Goal: Transaction & Acquisition: Purchase product/service

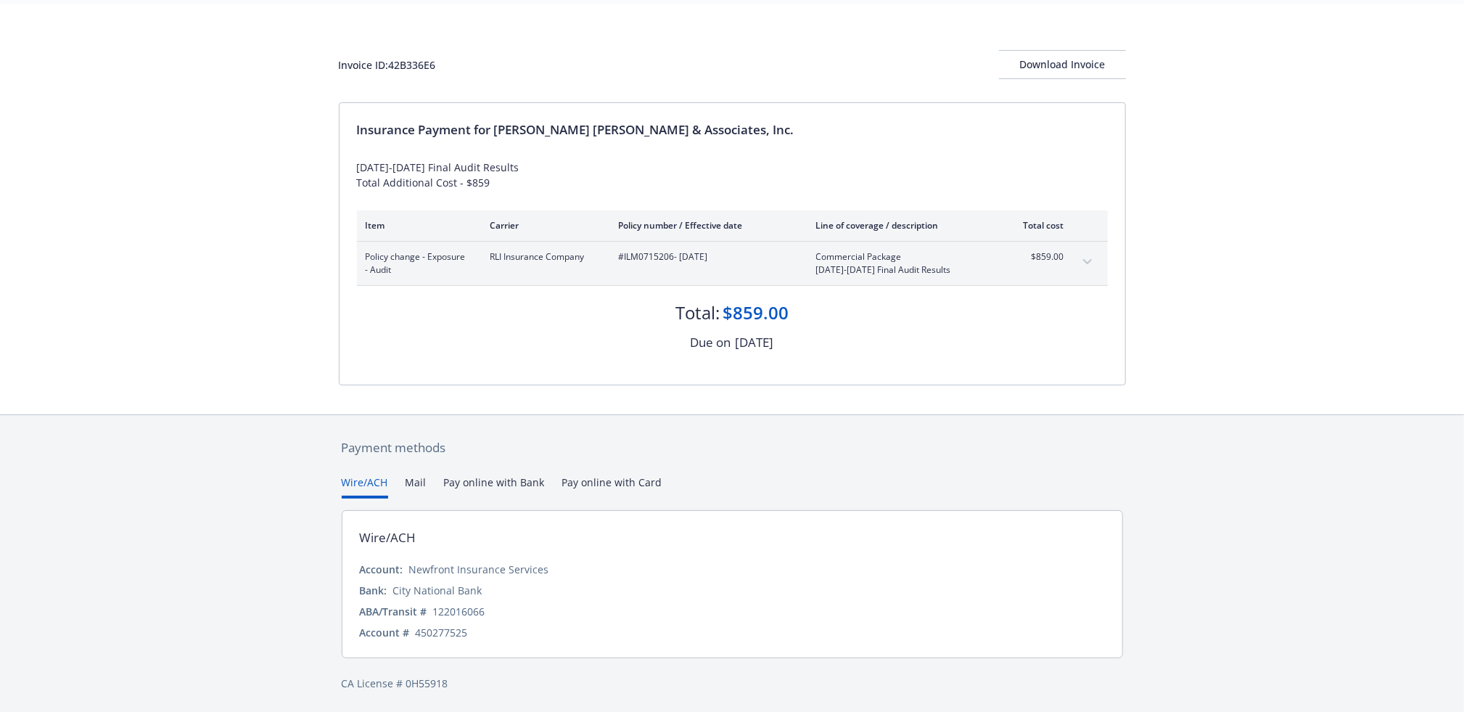
scroll to position [50, 0]
click at [1059, 62] on div "Download Invoice" at bounding box center [1062, 63] width 127 height 28
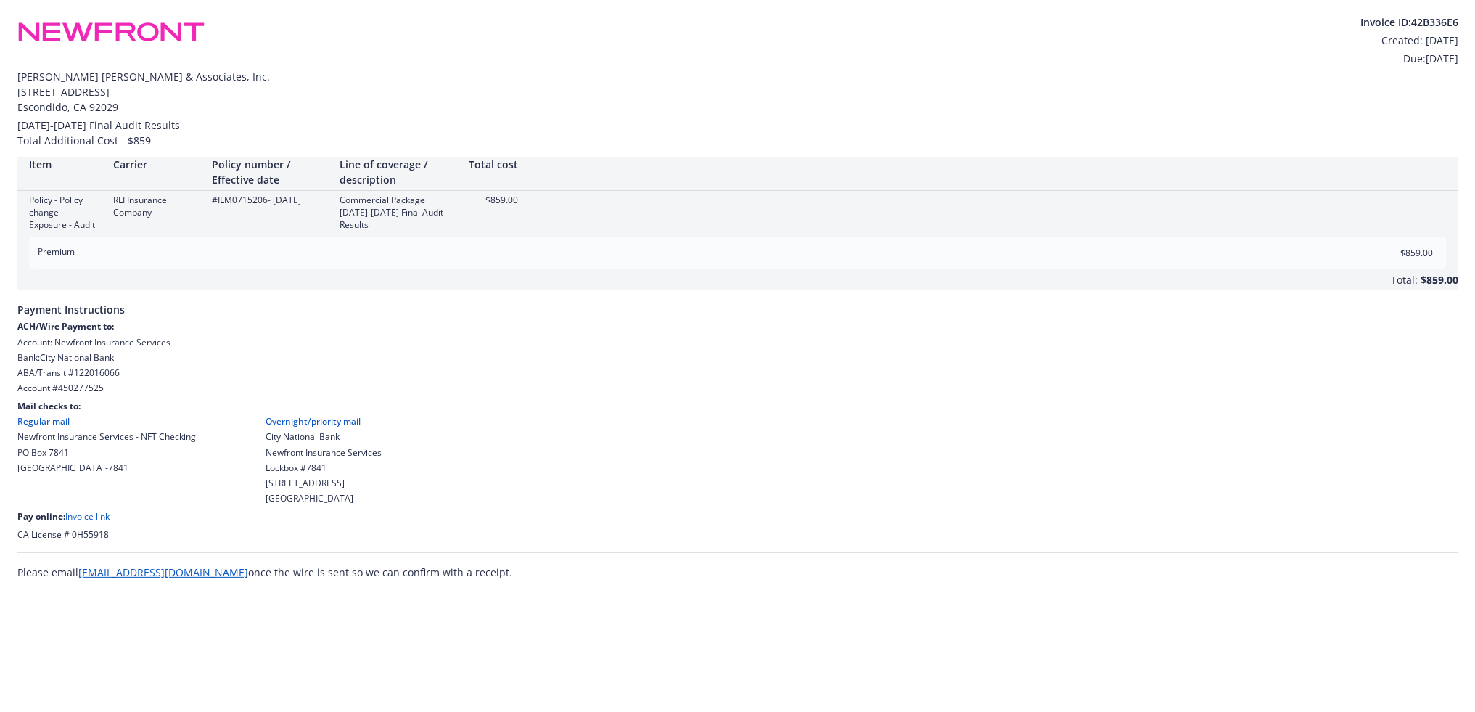
scroll to position [0, 0]
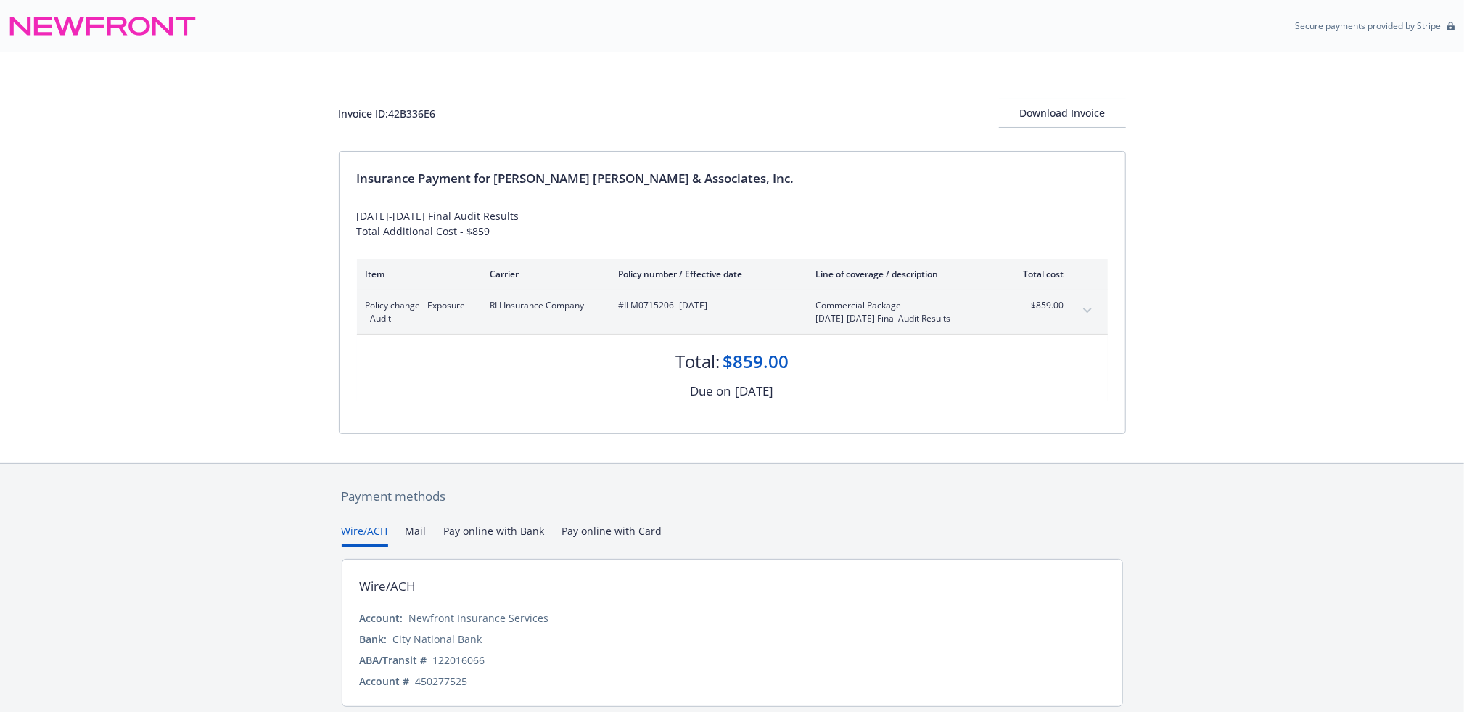
click at [755, 365] on div "$859.00" at bounding box center [756, 361] width 66 height 25
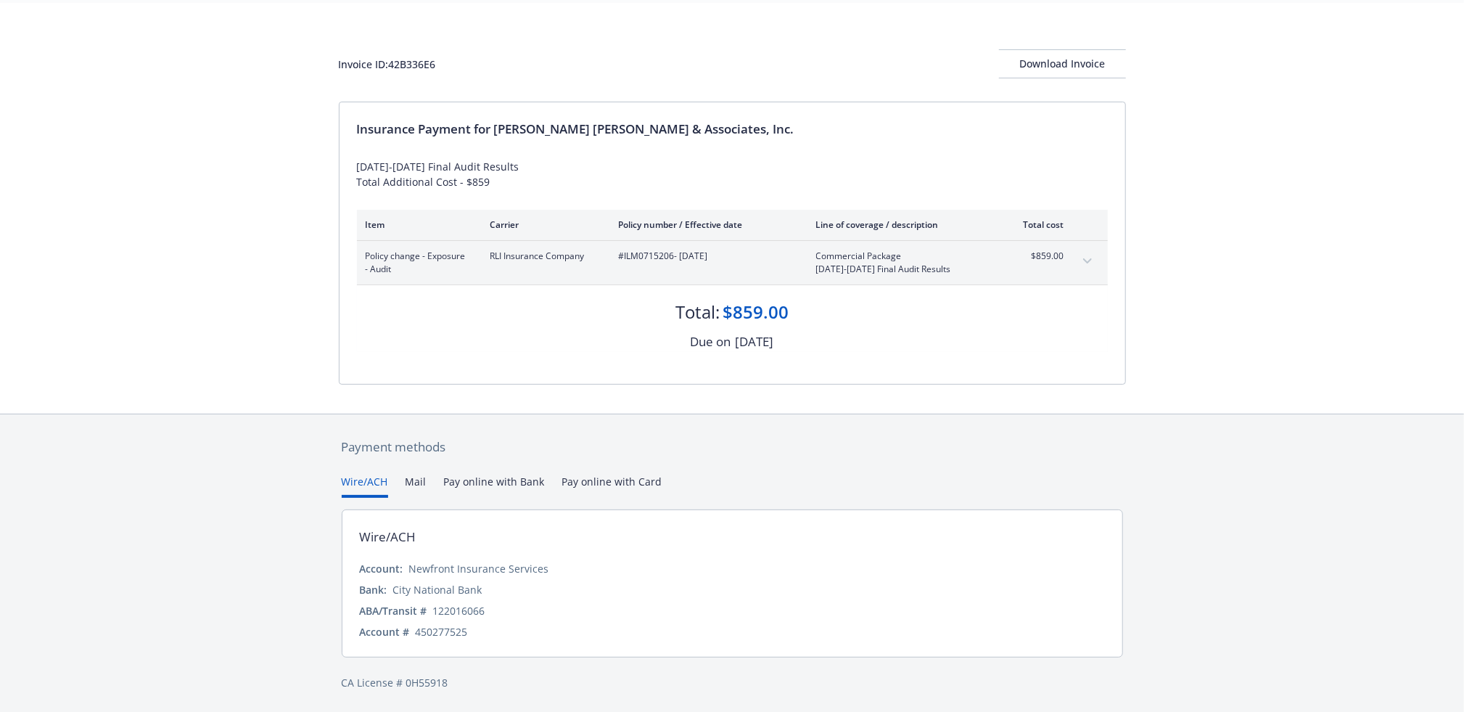
scroll to position [50, 0]
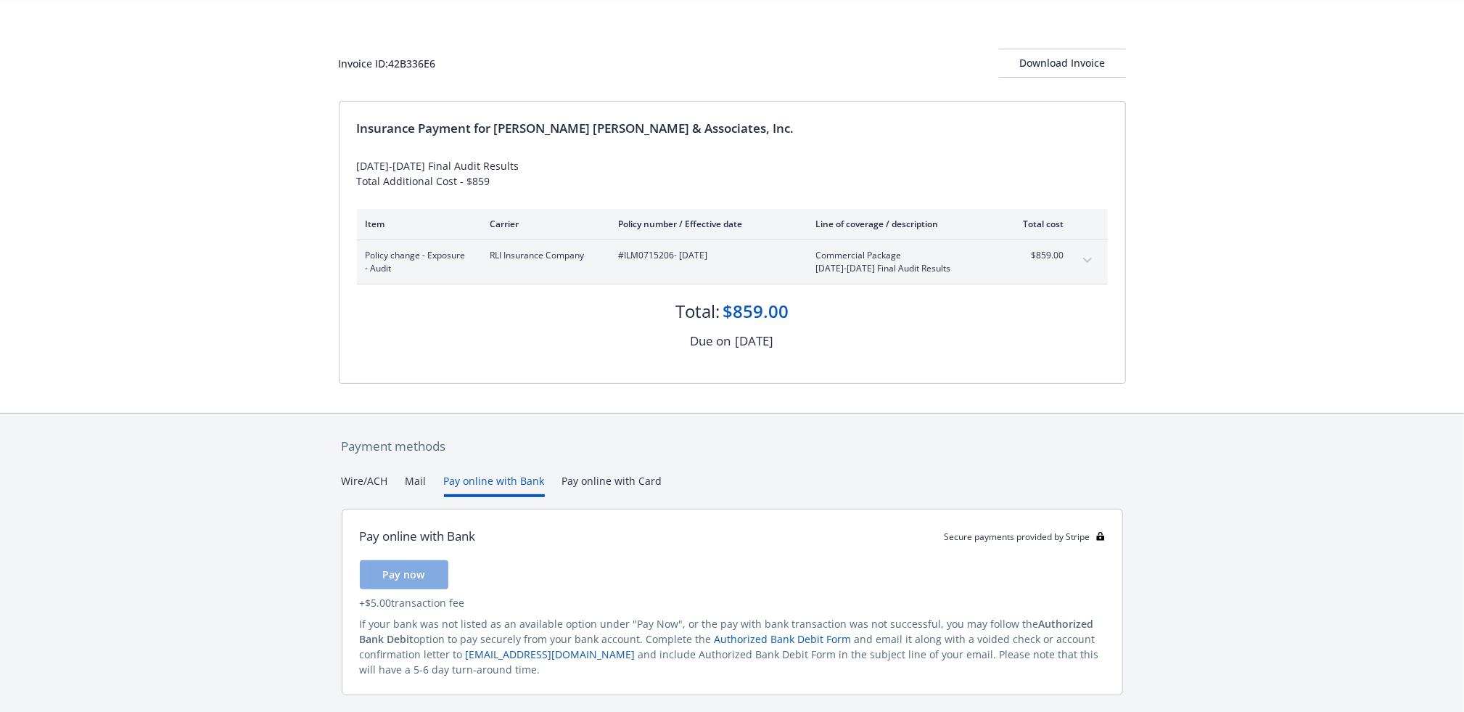
click at [490, 479] on button "Pay online with Bank" at bounding box center [494, 485] width 101 height 24
click at [426, 482] on div "Wire/ACH Mail Pay online with Bank Pay online with Card" at bounding box center [733, 485] width 782 height 24
click at [635, 469] on div "Payment methods Wire/ACH Mail Pay online with Bank Pay online with Card Pay onl…" at bounding box center [732, 583] width 787 height 338
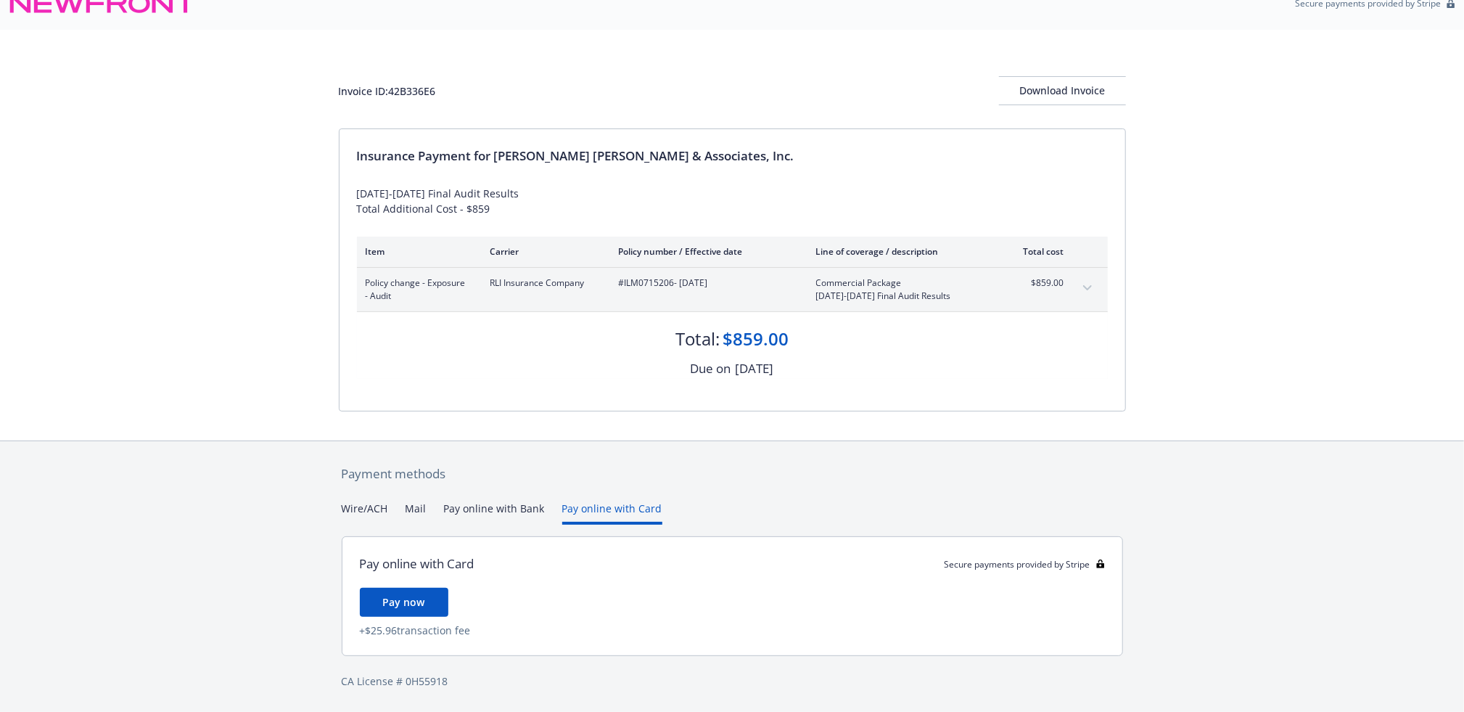
scroll to position [22, 0]
click at [629, 477] on div "Payment methods Wire/ACH Mail Pay online with Bank Pay online with Card Pay onl…" at bounding box center [732, 577] width 787 height 271
click at [527, 505] on button "Pay online with Bank" at bounding box center [494, 513] width 101 height 24
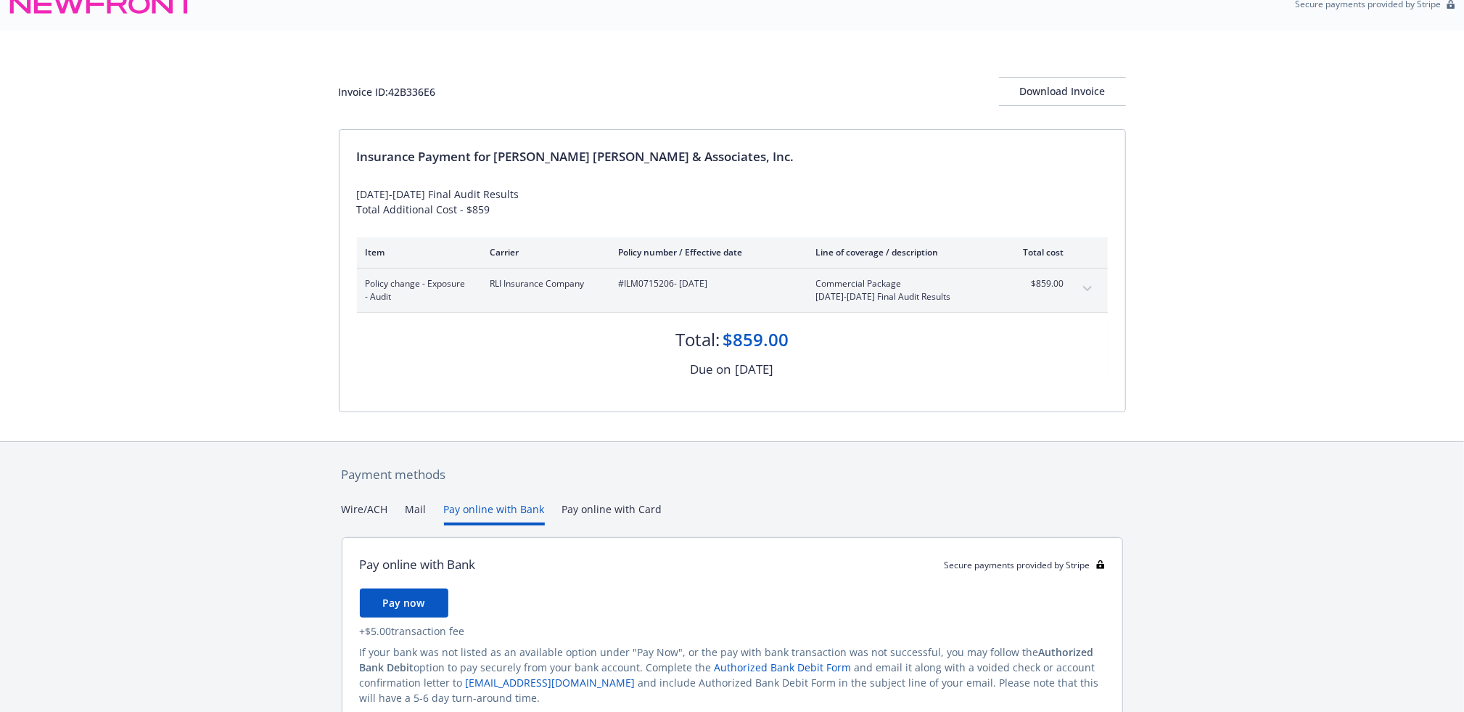
click at [345, 501] on button "Wire/ACH" at bounding box center [365, 513] width 46 height 24
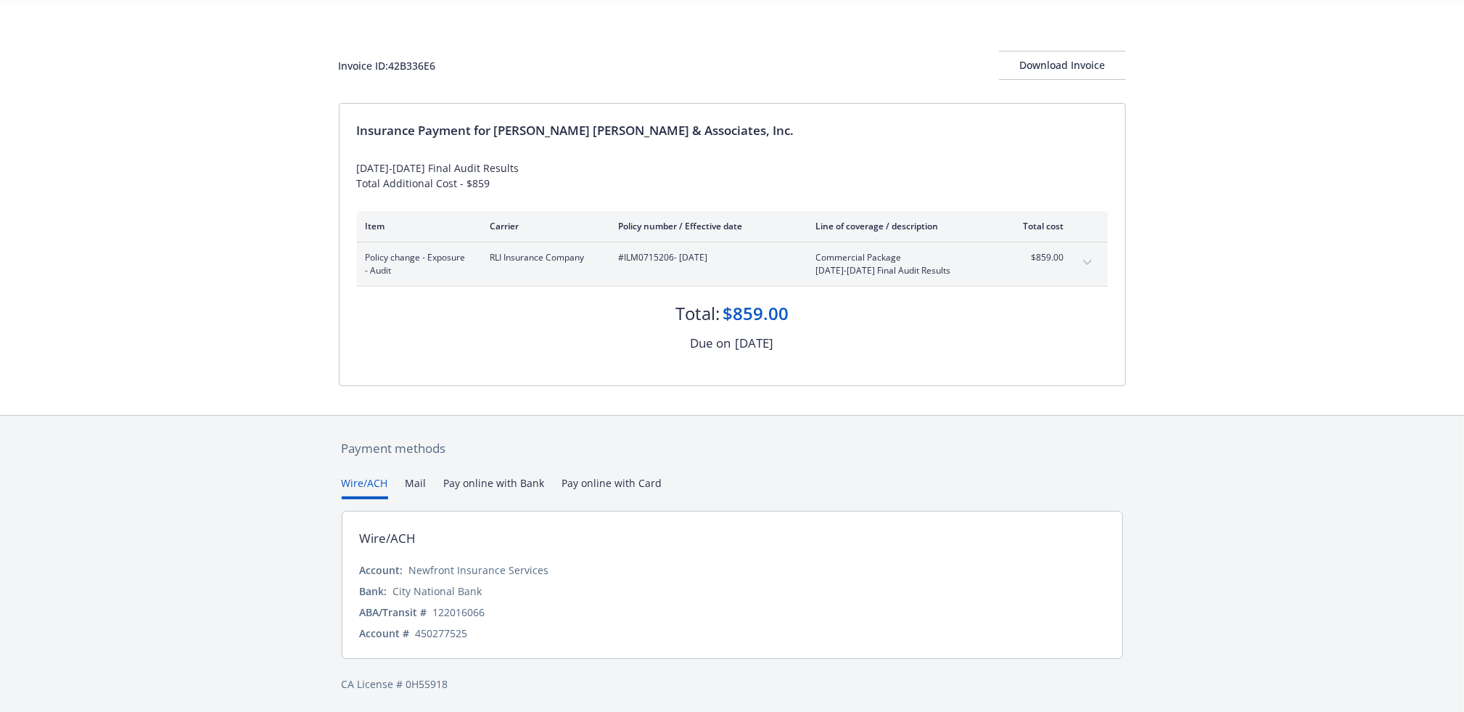
scroll to position [50, 0]
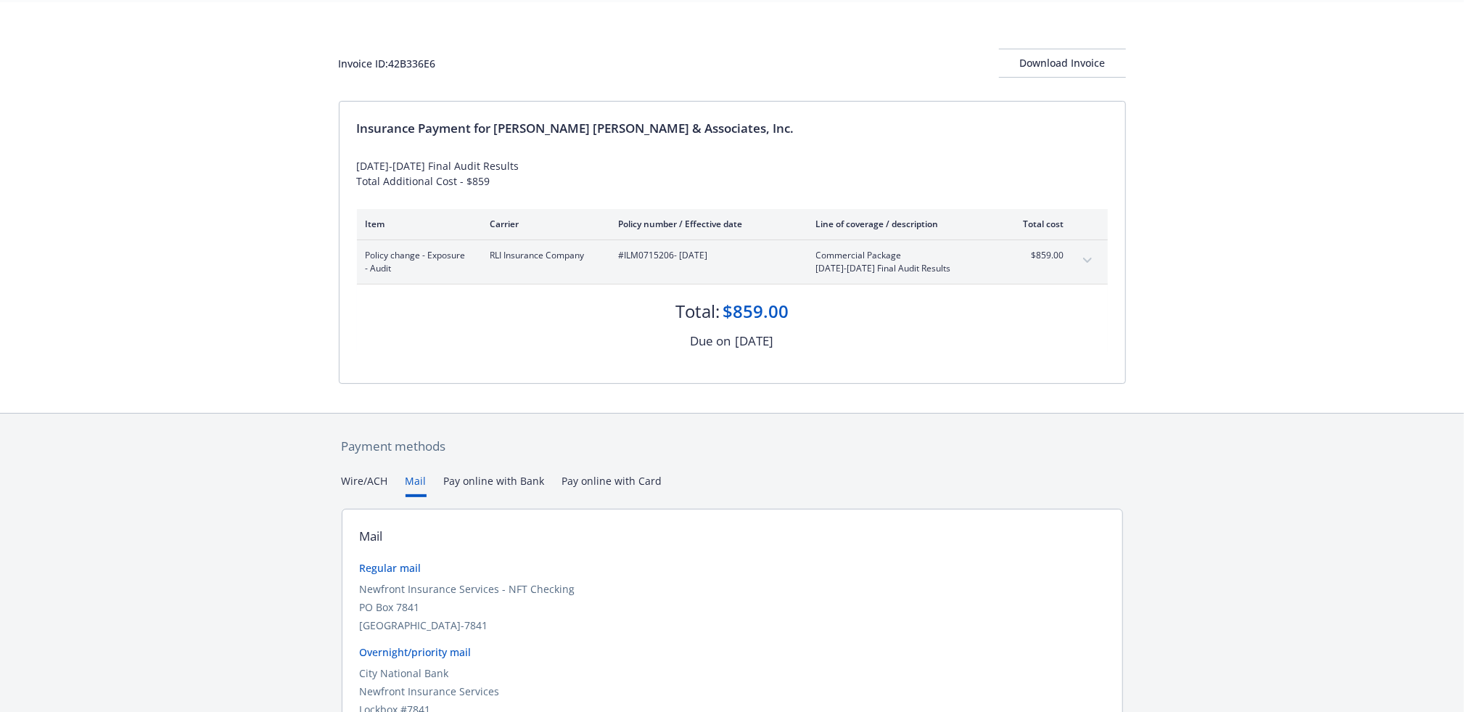
click at [412, 485] on button "Mail" at bounding box center [416, 485] width 21 height 24
click at [464, 475] on button "Pay online with Bank" at bounding box center [494, 485] width 101 height 24
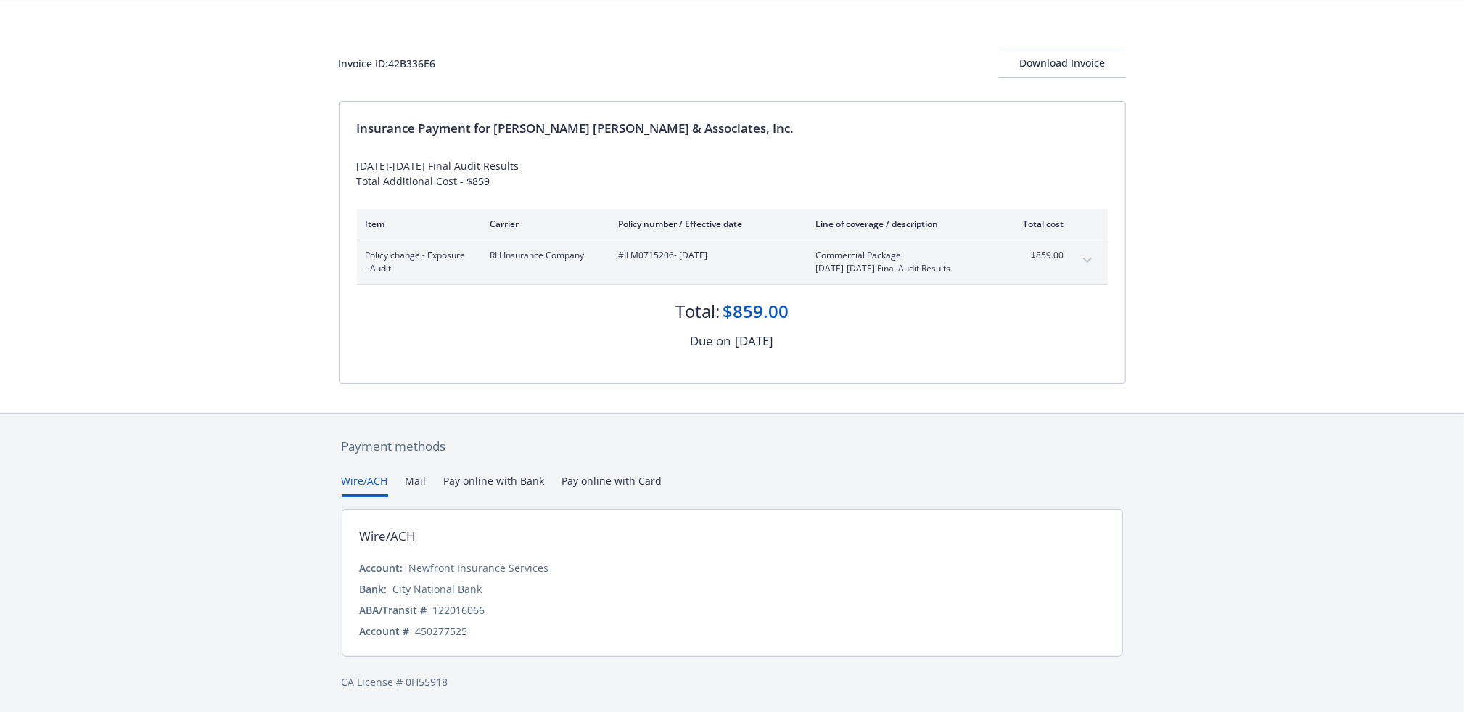
click at [352, 477] on button "Wire/ACH" at bounding box center [365, 485] width 46 height 24
drag, startPoint x: 507, startPoint y: 605, endPoint x: 433, endPoint y: 607, distance: 73.3
click at [433, 607] on div "ABA/Transit # [US_BANK_ROUTING_MICR]" at bounding box center [732, 609] width 745 height 15
copy div "122016066"
drag, startPoint x: 475, startPoint y: 634, endPoint x: 417, endPoint y: 628, distance: 58.4
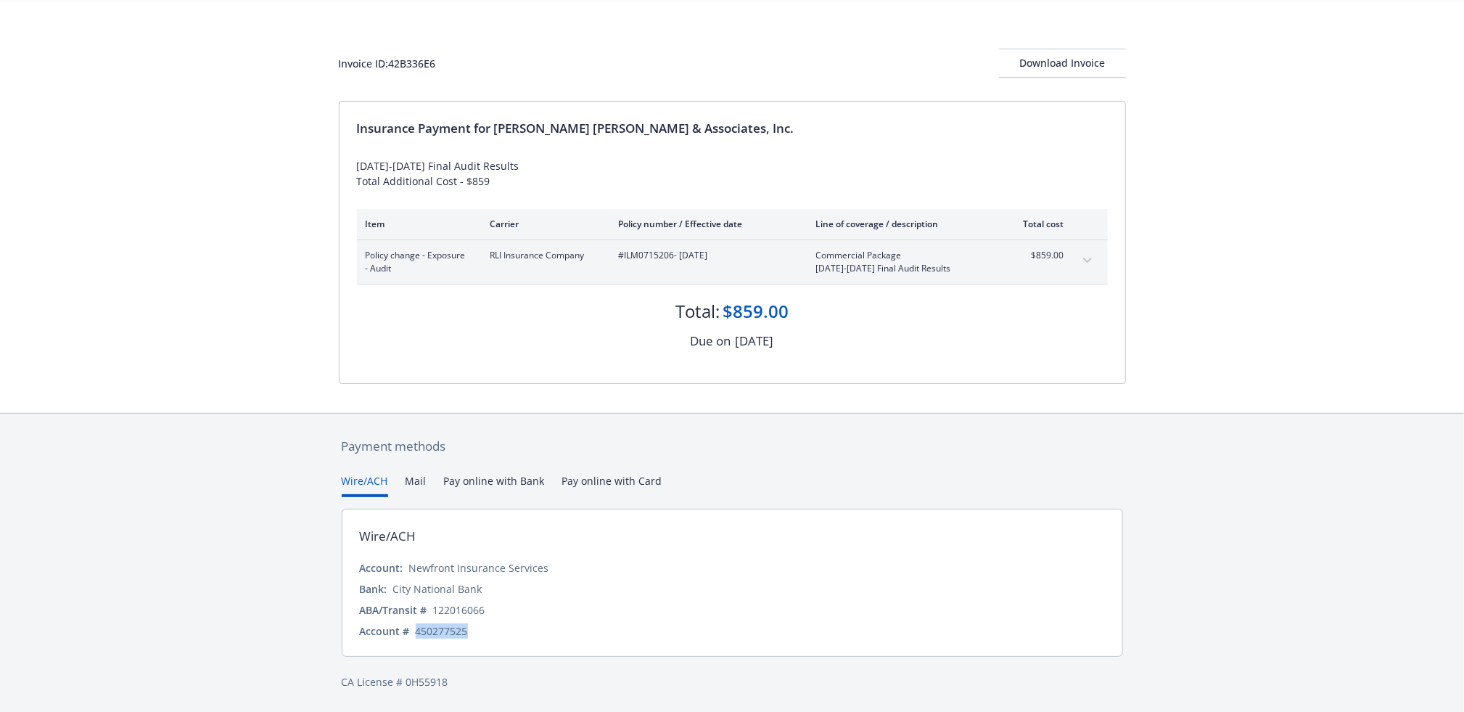
click at [416, 636] on div "Account # 450277525" at bounding box center [732, 630] width 745 height 15
copy div "450277525"
drag, startPoint x: 673, startPoint y: 252, endPoint x: 608, endPoint y: 258, distance: 65.6
click at [610, 256] on div "Policy change - Exposure - Audit RLI Insurance Company #ILM0715206 - [DATE] Com…" at bounding box center [715, 262] width 699 height 26
drag, startPoint x: 488, startPoint y: 65, endPoint x: 326, endPoint y: 65, distance: 162.5
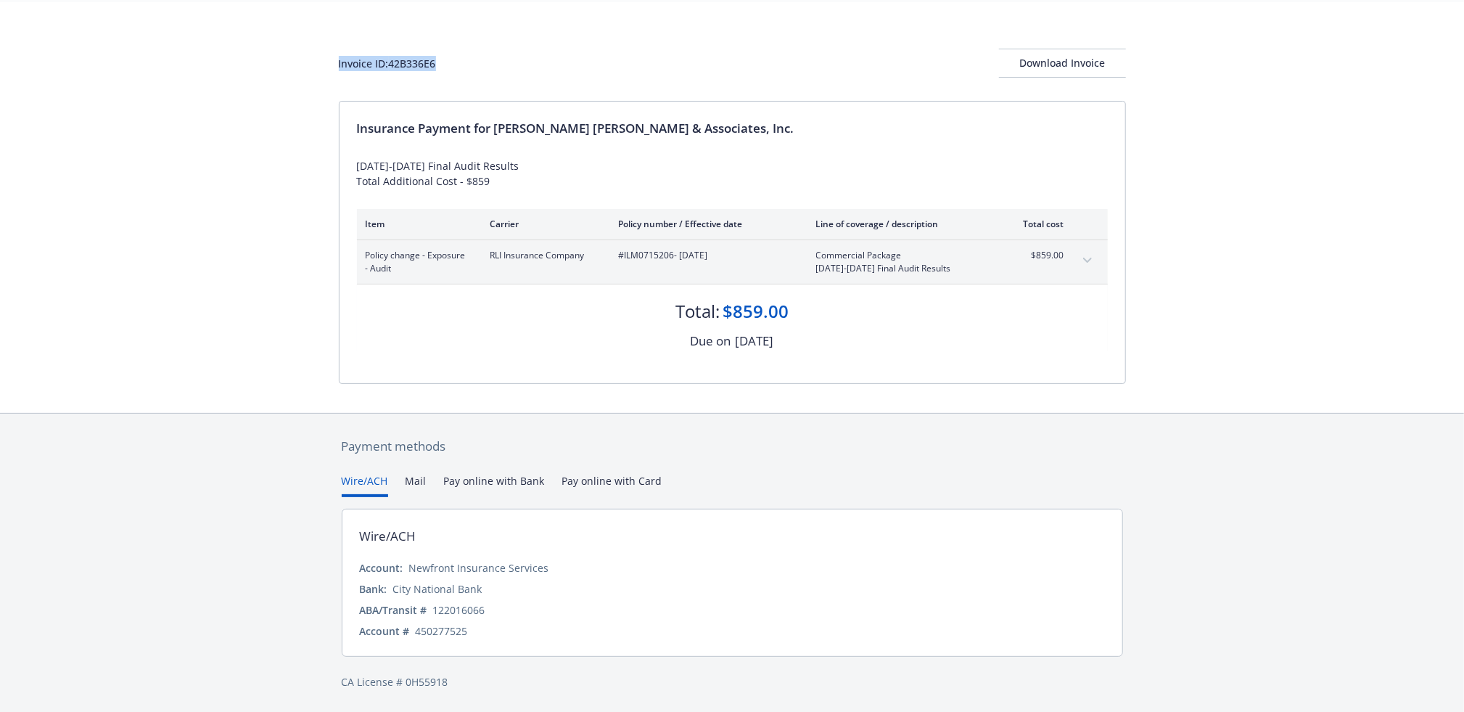
click at [326, 65] on div "Invoice ID: 42B336E6 Download Invoice Insurance Payment for [PERSON_NAME] [PERS…" at bounding box center [732, 207] width 1464 height 411
copy div "Invoice ID: 42B336E6"
click at [1075, 59] on div "Download Invoice" at bounding box center [1062, 63] width 127 height 28
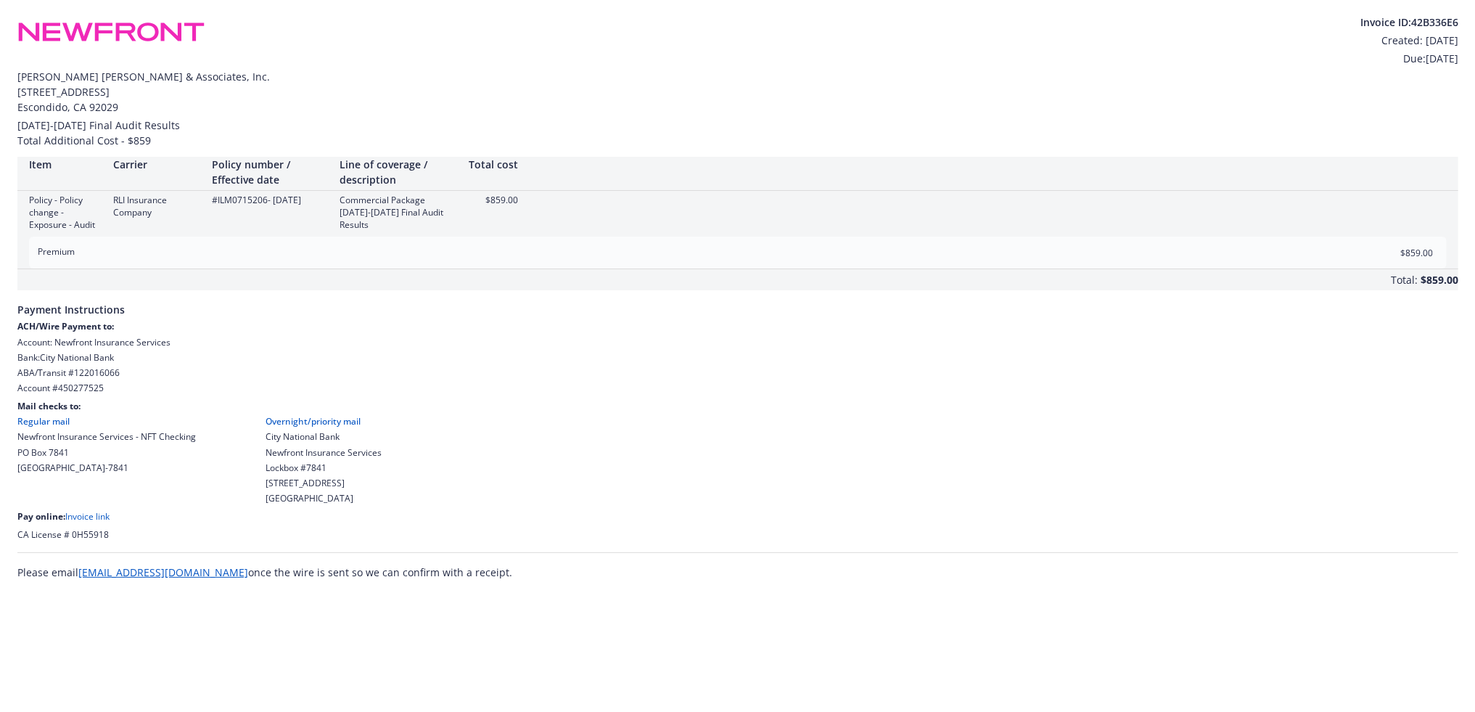
scroll to position [0, 0]
